Goal: Task Accomplishment & Management: Use online tool/utility

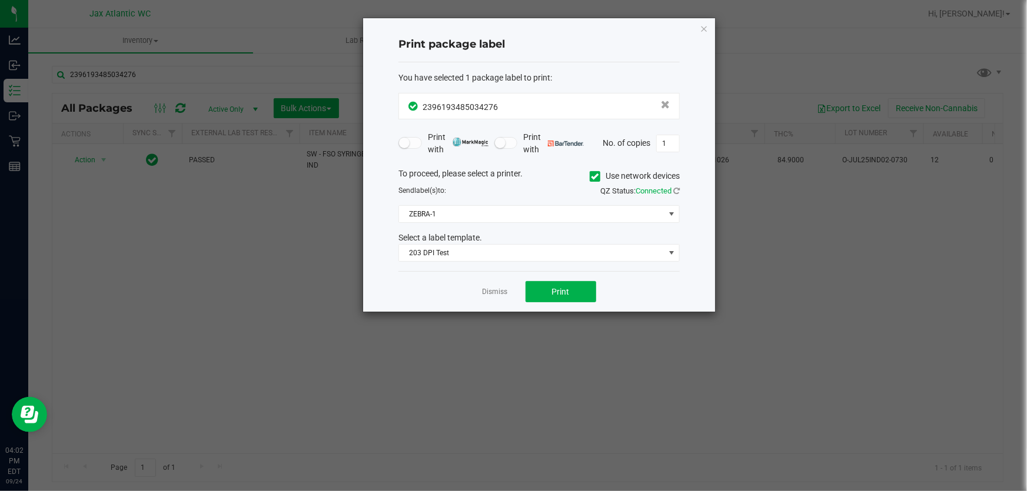
click at [711, 20] on div "Print package label You have selected 1 package label to print : 23961934850342…" at bounding box center [539, 165] width 352 height 294
click at [700, 29] on icon "button" at bounding box center [703, 28] width 8 height 14
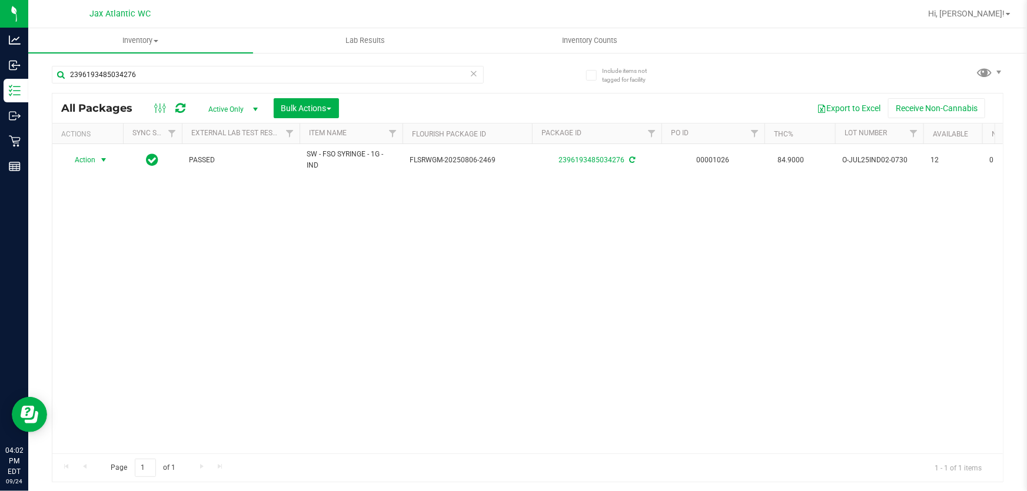
click at [704, 28] on ul "Inventory All packages All inventory Waste log Create inventory Lab Results Inv…" at bounding box center [541, 40] width 1027 height 25
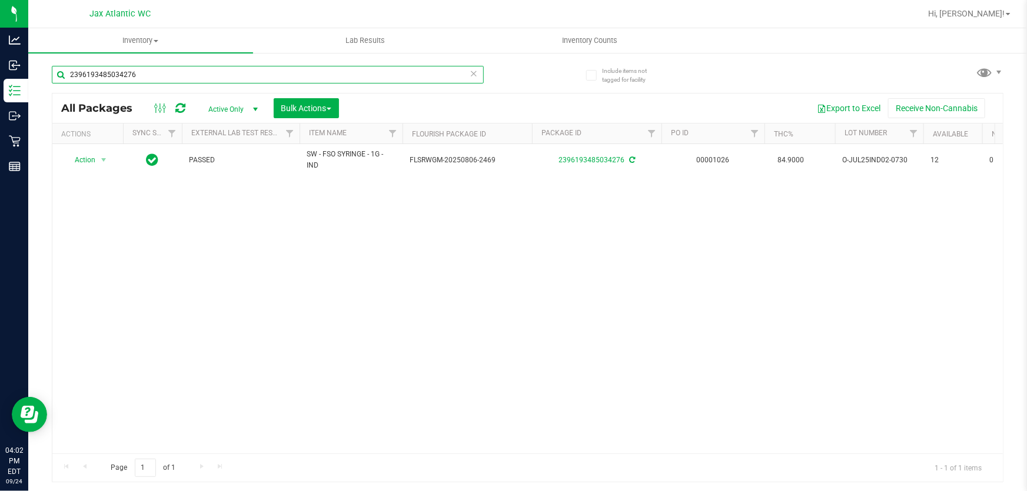
click at [219, 70] on input "2396193485034276" at bounding box center [268, 75] width 432 height 18
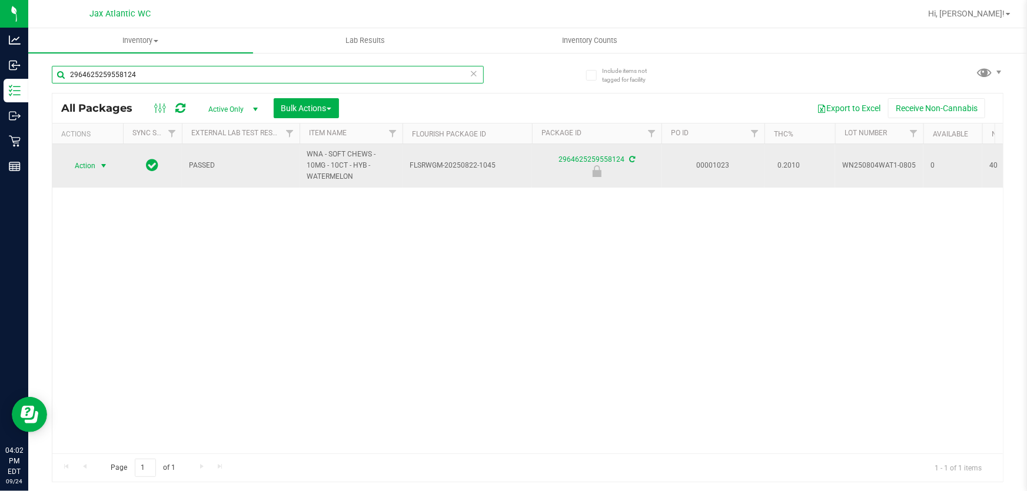
type input "2964625259558124"
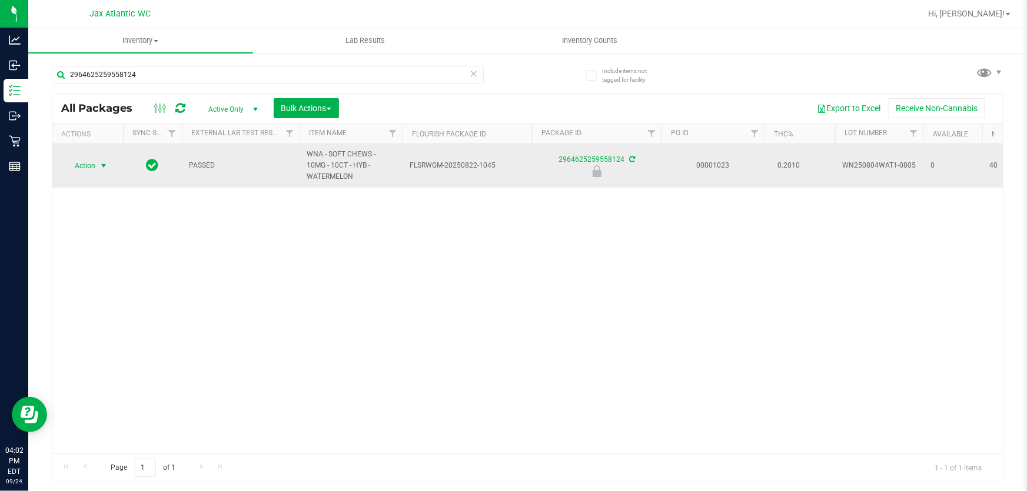
click at [72, 168] on span "Action" at bounding box center [80, 166] width 32 height 16
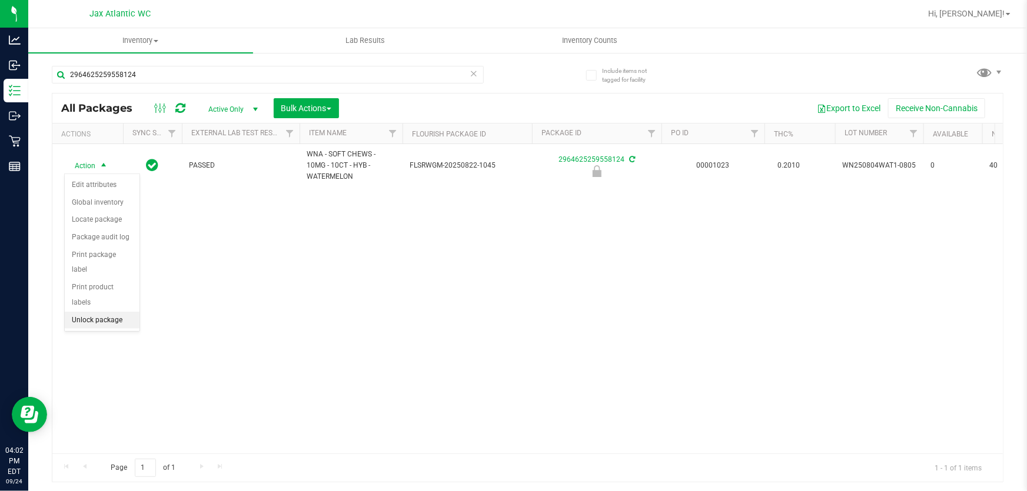
click at [89, 312] on li "Unlock package" at bounding box center [102, 321] width 75 height 18
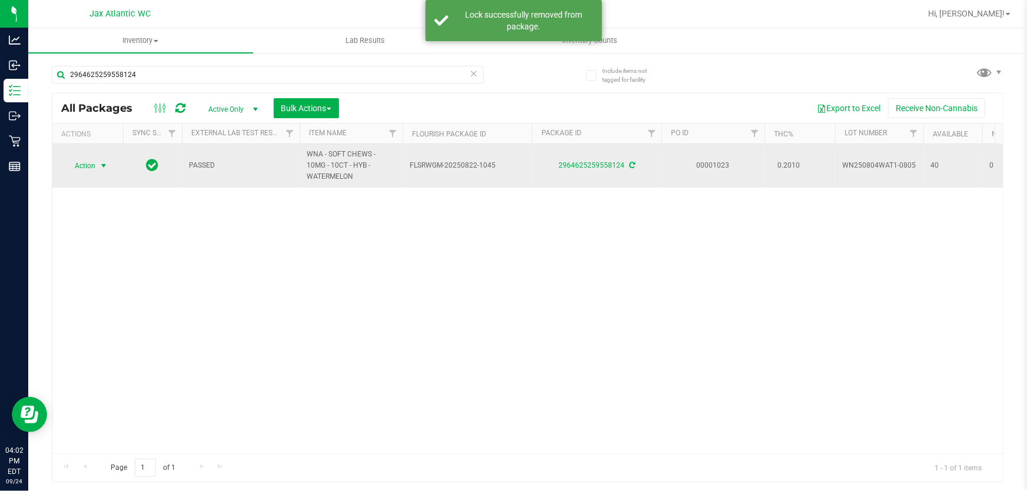
click at [89, 166] on span "Action" at bounding box center [80, 166] width 32 height 16
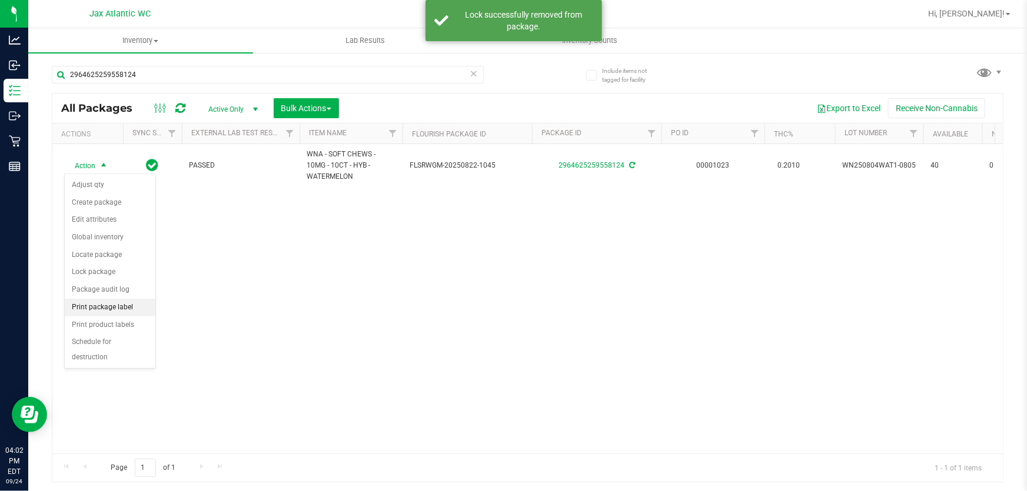
click at [109, 306] on li "Print package label" at bounding box center [110, 308] width 91 height 18
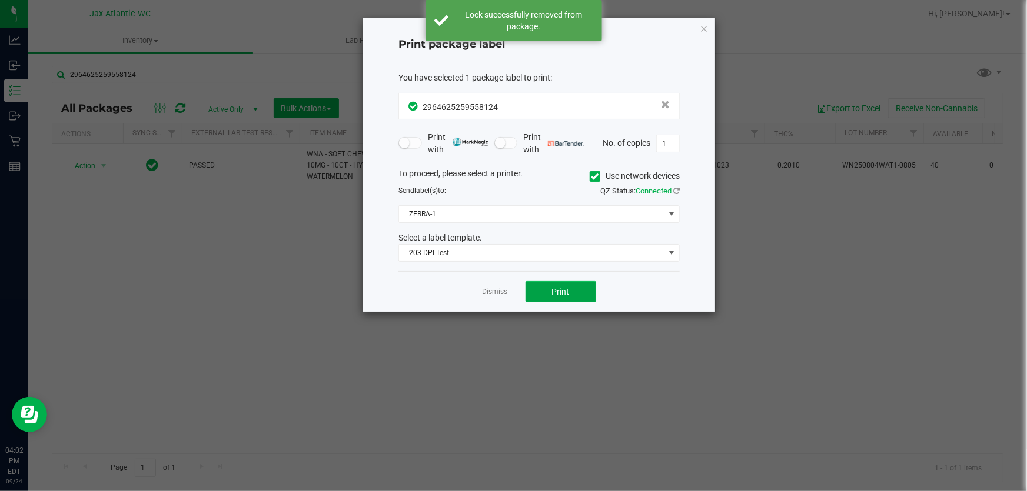
click at [580, 286] on button "Print" at bounding box center [560, 291] width 71 height 21
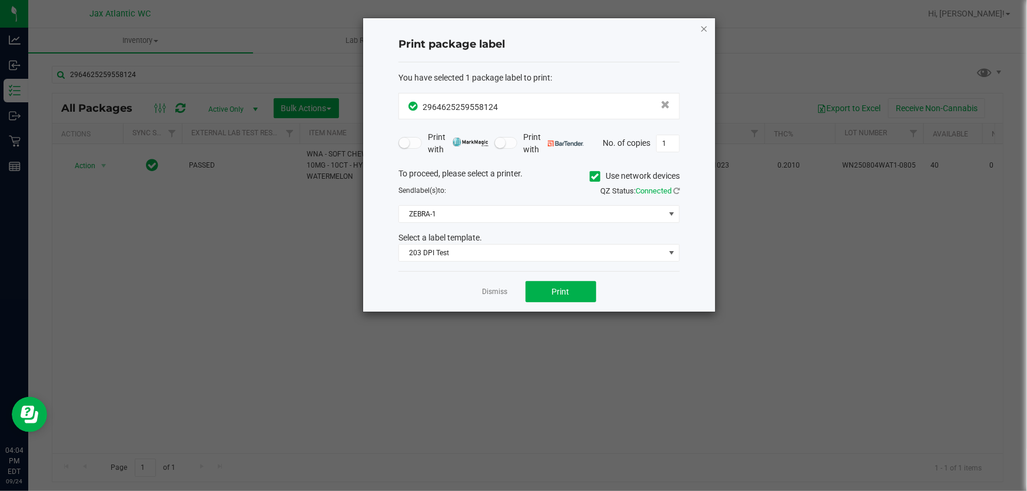
click at [703, 25] on icon "button" at bounding box center [703, 28] width 8 height 14
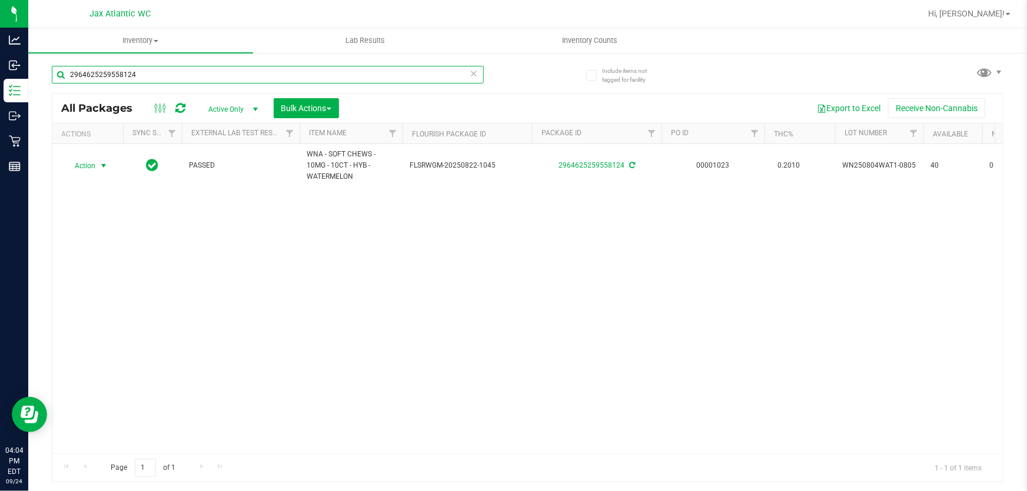
click at [132, 74] on input "2964625259558124" at bounding box center [268, 75] width 432 height 18
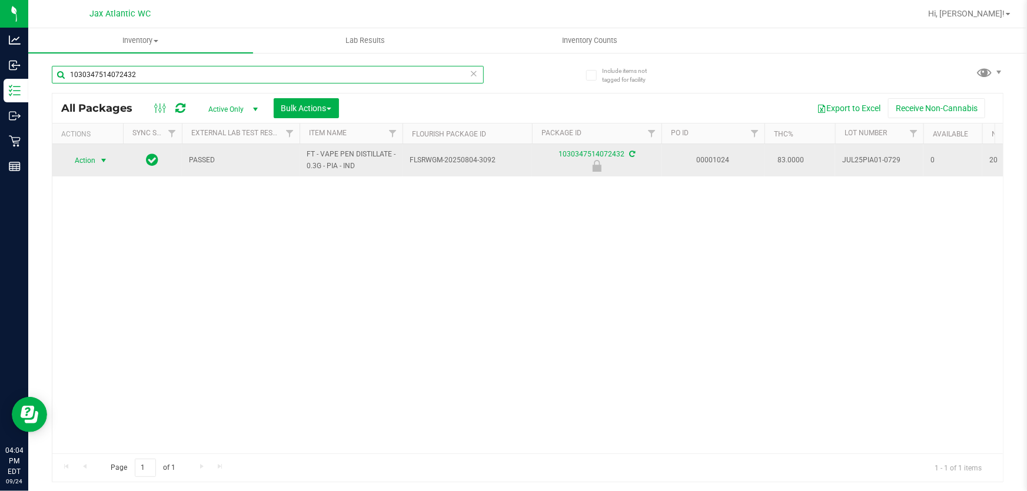
type input "1030347514072432"
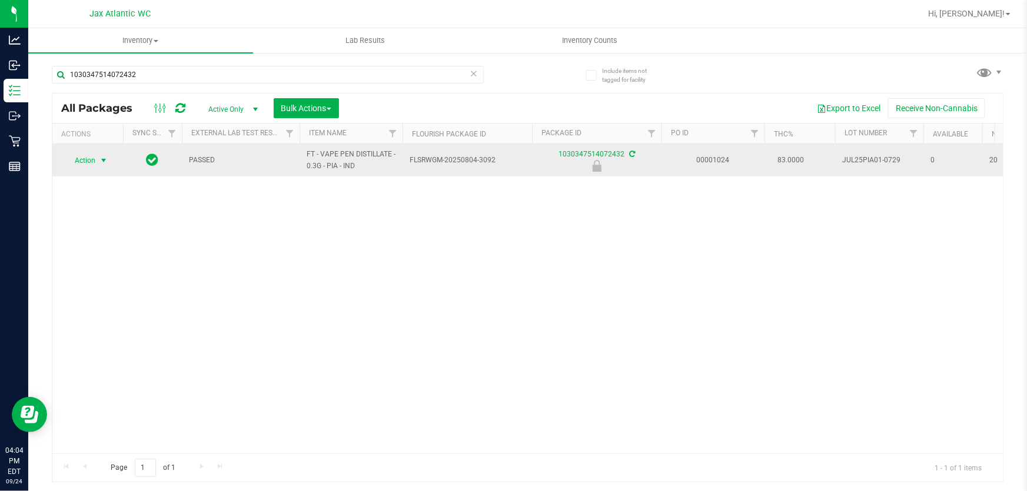
click at [84, 161] on span "Action" at bounding box center [80, 160] width 32 height 16
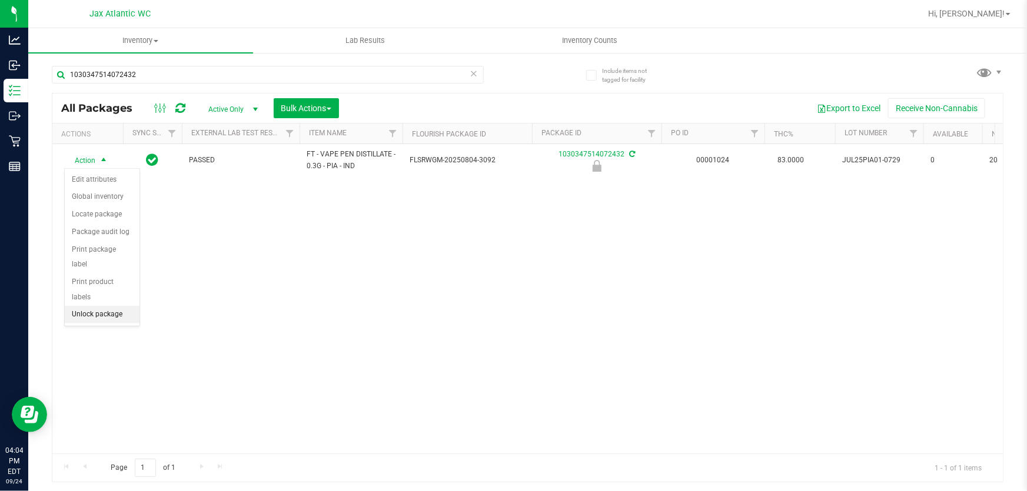
click at [95, 306] on li "Unlock package" at bounding box center [102, 315] width 75 height 18
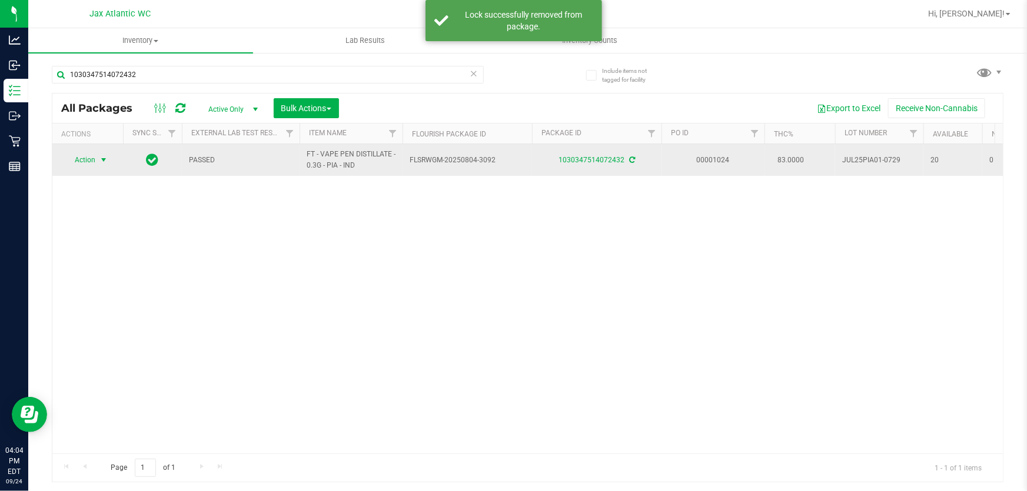
click at [88, 162] on span "Action" at bounding box center [80, 160] width 32 height 16
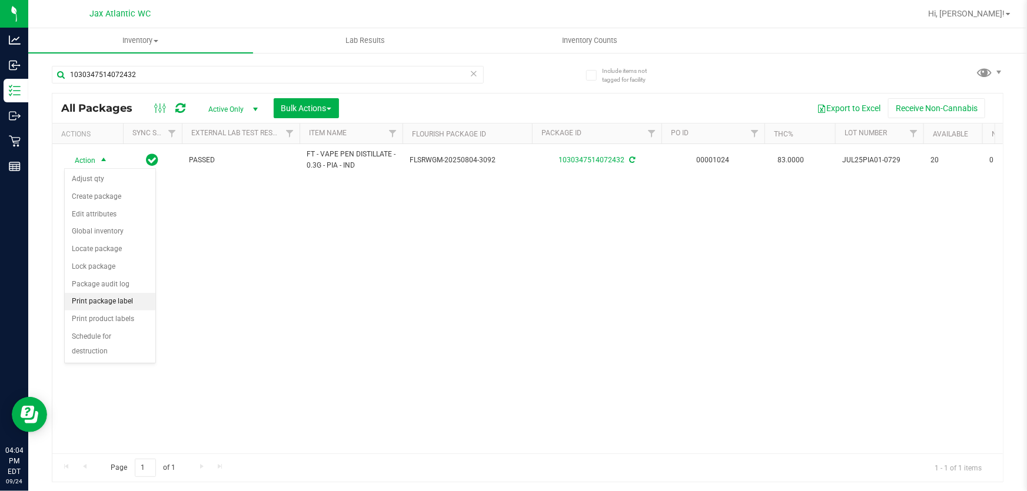
click at [111, 294] on li "Print package label" at bounding box center [110, 302] width 91 height 18
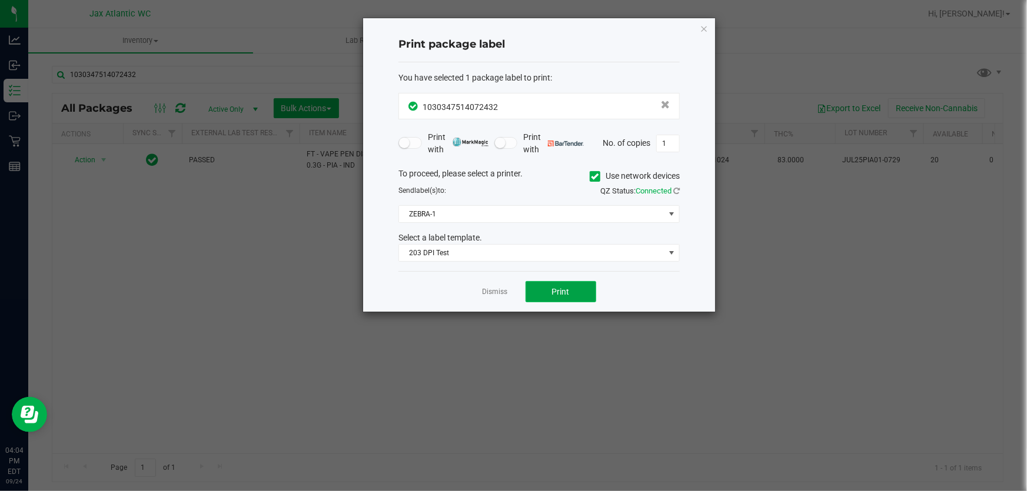
click at [569, 289] on button "Print" at bounding box center [560, 291] width 71 height 21
click at [701, 29] on icon "button" at bounding box center [703, 28] width 8 height 14
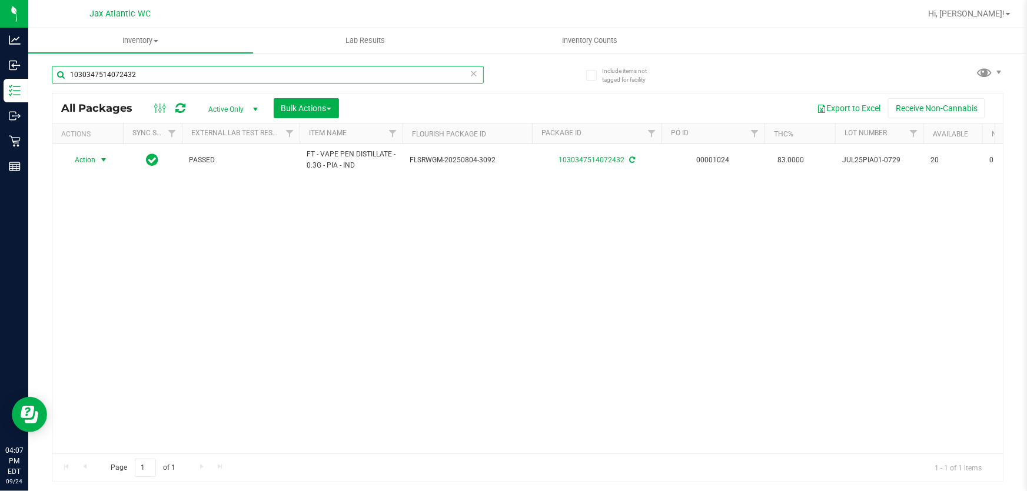
click at [271, 69] on input "1030347514072432" at bounding box center [268, 75] width 432 height 18
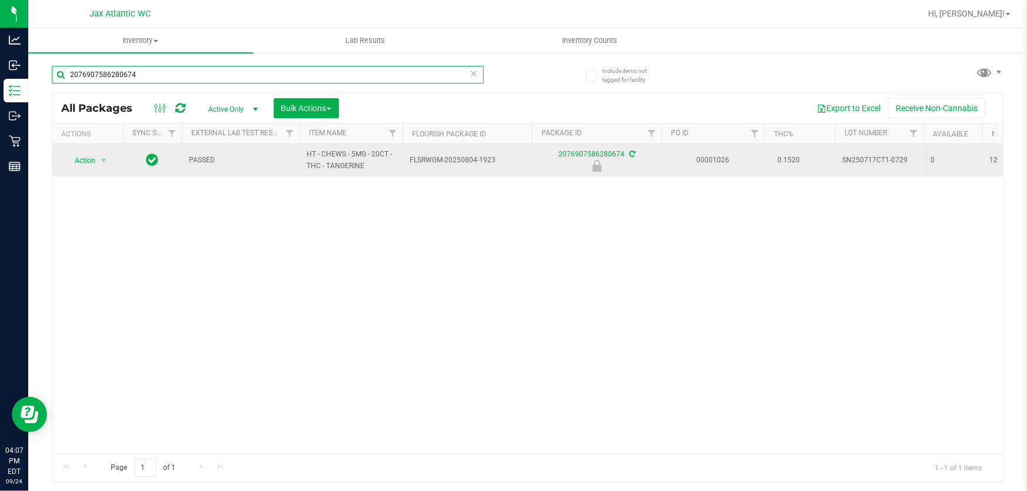
type input "2076907586280674"
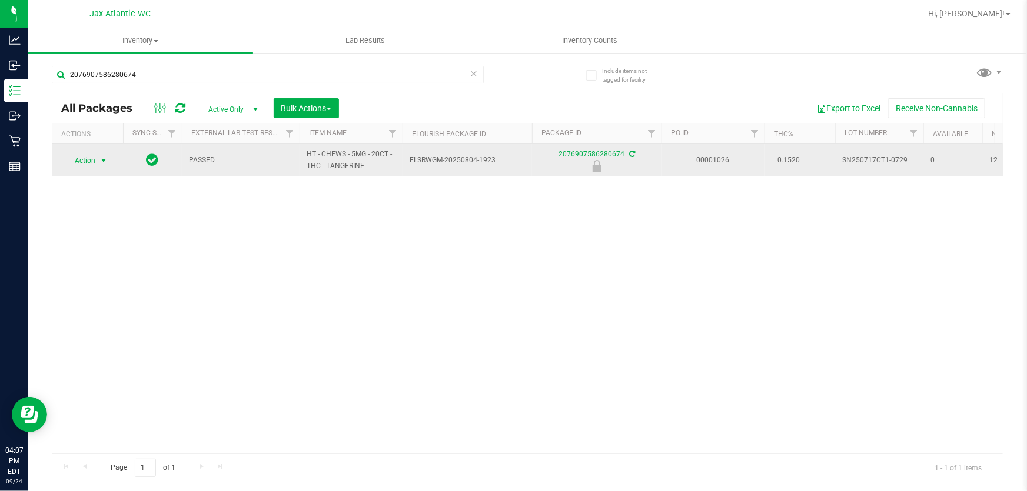
click at [92, 163] on span "Action" at bounding box center [80, 160] width 32 height 16
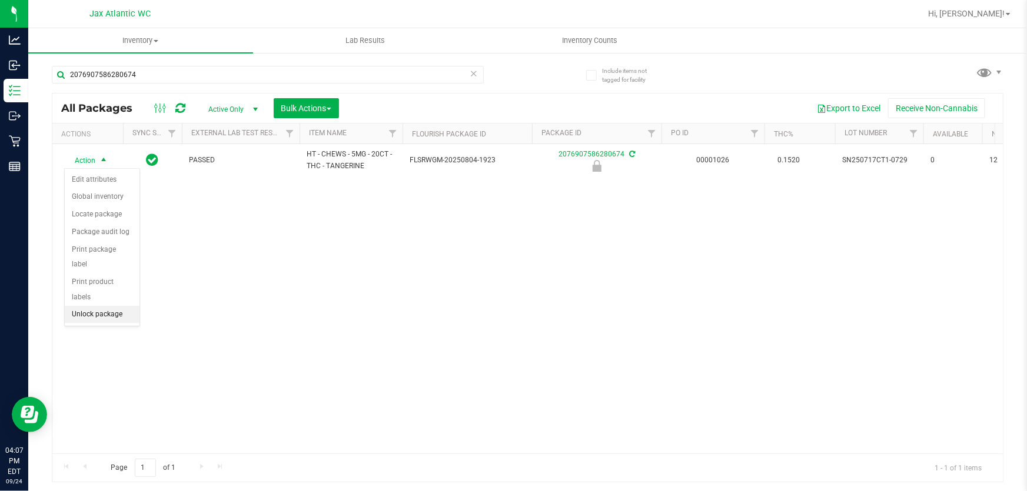
click at [111, 306] on li "Unlock package" at bounding box center [102, 315] width 75 height 18
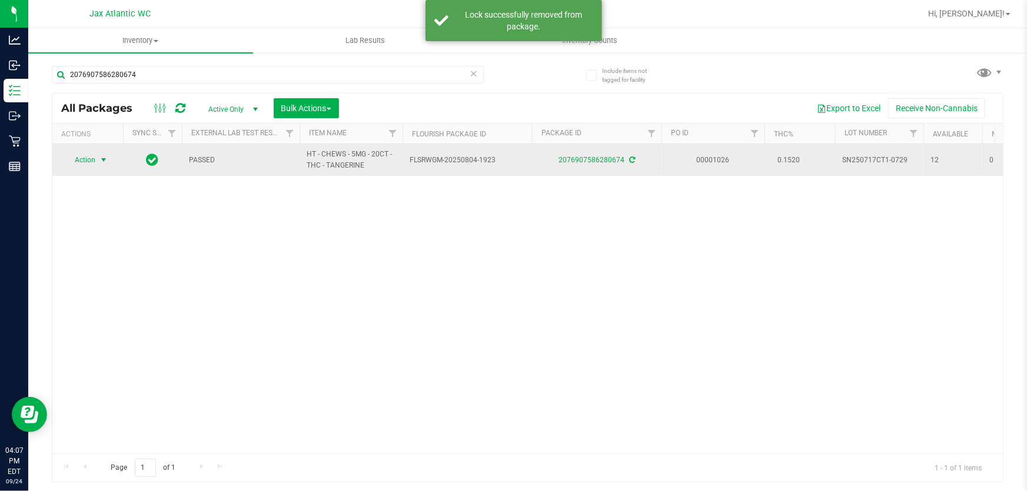
click at [91, 162] on span "Action" at bounding box center [80, 160] width 32 height 16
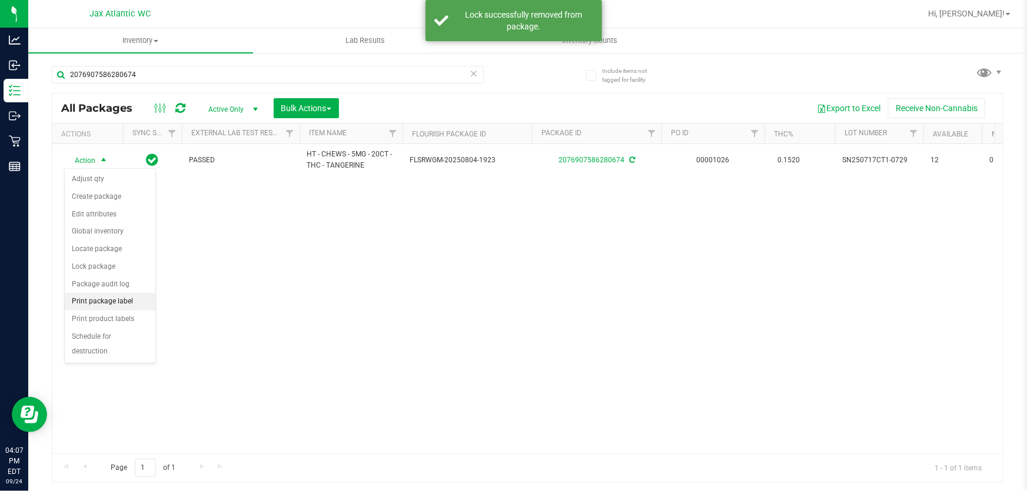
click at [114, 302] on li "Print package label" at bounding box center [110, 302] width 91 height 18
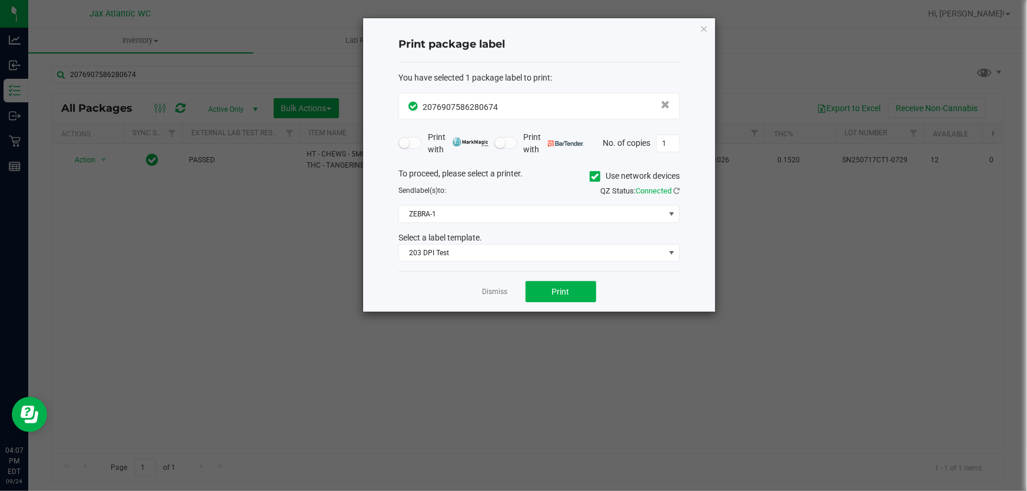
drag, startPoint x: 673, startPoint y: 144, endPoint x: 683, endPoint y: 151, distance: 12.2
click at [673, 144] on input "1" at bounding box center [668, 143] width 22 height 16
type input "2"
click at [574, 281] on button "Print" at bounding box center [560, 291] width 71 height 21
click at [704, 25] on icon "button" at bounding box center [703, 28] width 8 height 14
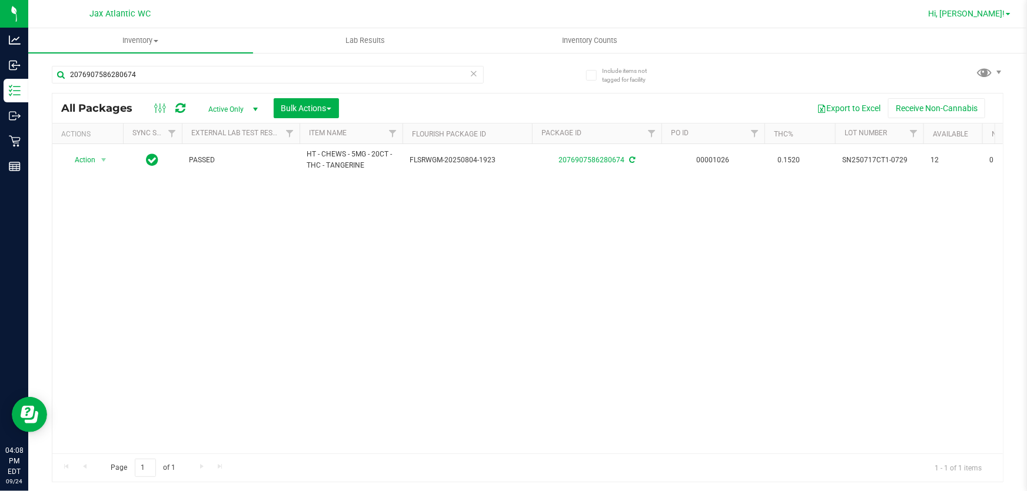
click at [979, 13] on span "Hi, [PERSON_NAME]!" at bounding box center [966, 13] width 76 height 9
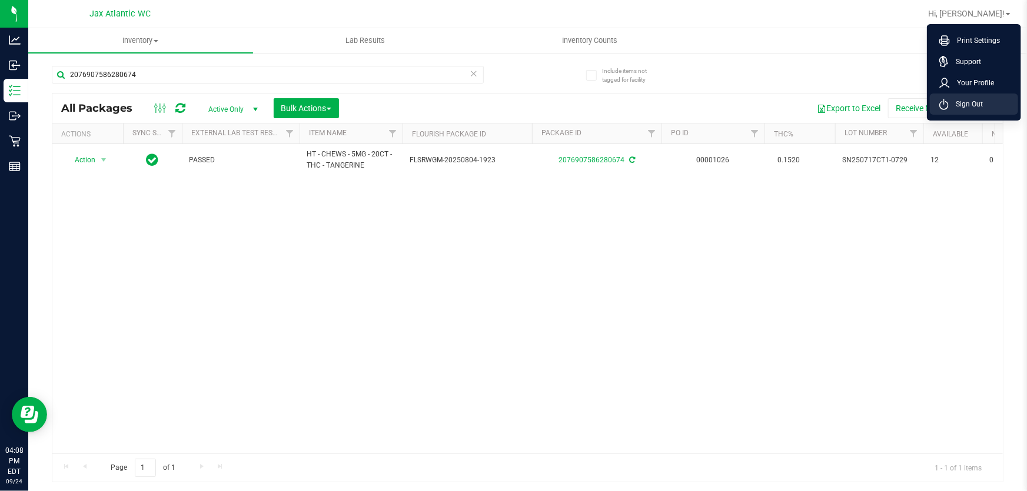
click at [984, 108] on li "Sign Out" at bounding box center [973, 104] width 88 height 21
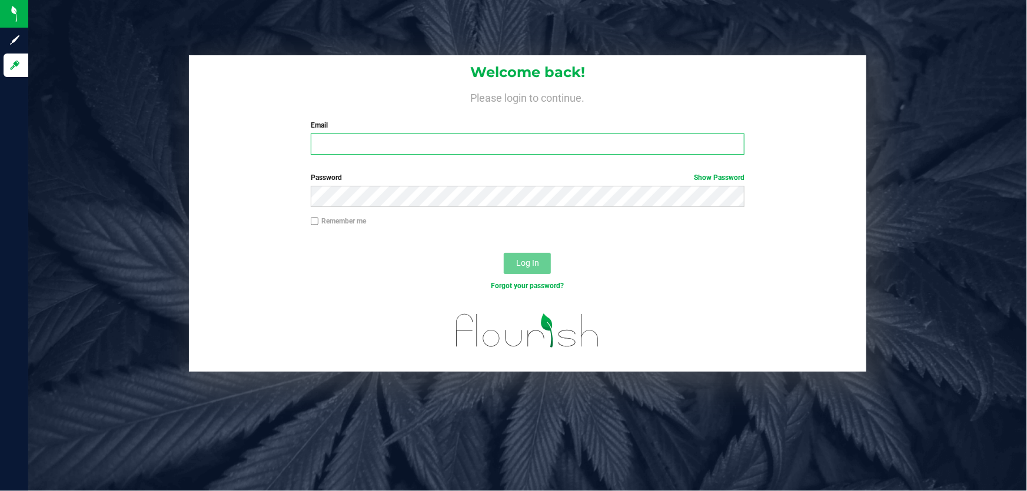
click at [353, 146] on input "Email" at bounding box center [528, 144] width 434 height 21
type input "[EMAIL_ADDRESS][DOMAIN_NAME]"
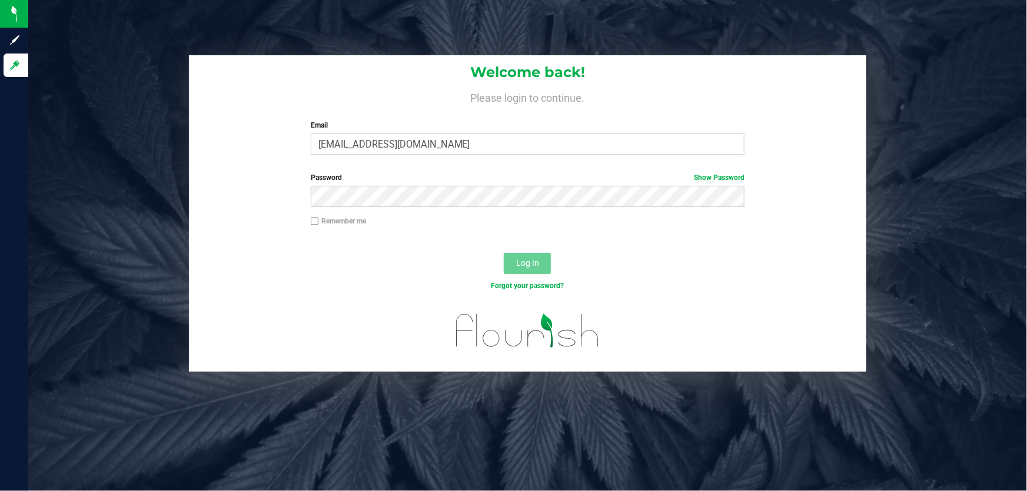
click at [355, 209] on div "Password Show Password" at bounding box center [527, 194] width 677 height 44
click at [538, 268] on span "Log In" at bounding box center [527, 262] width 23 height 9
